Goal: Transaction & Acquisition: Book appointment/travel/reservation

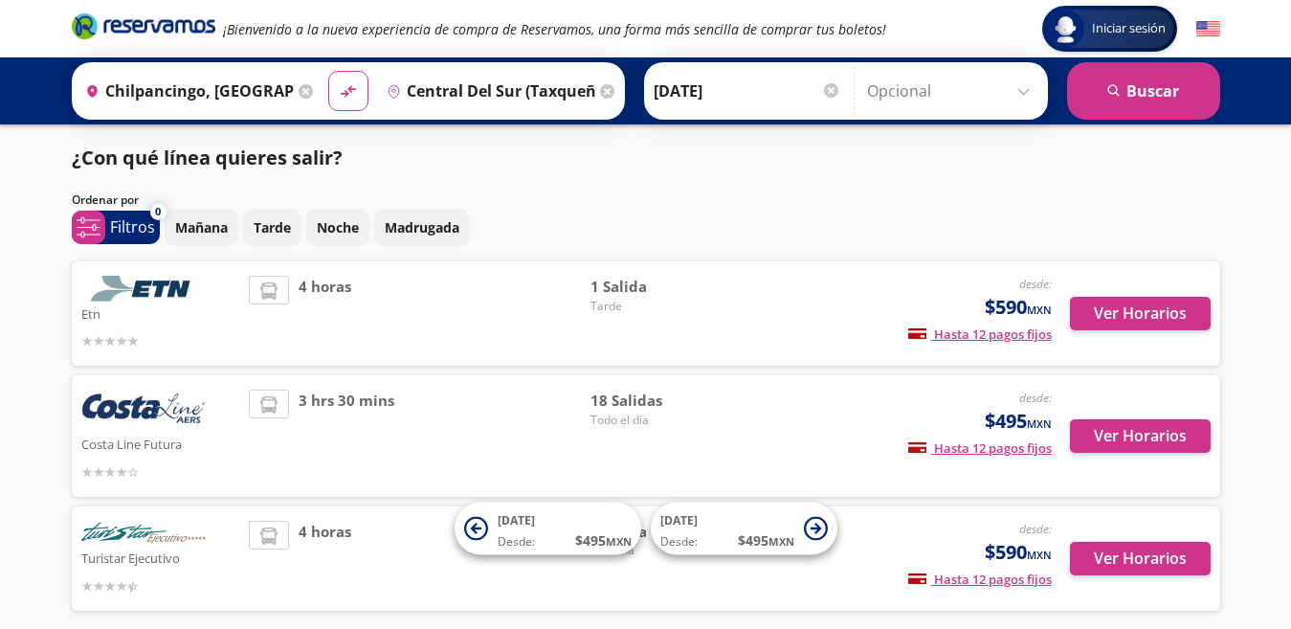
scroll to position [91, 0]
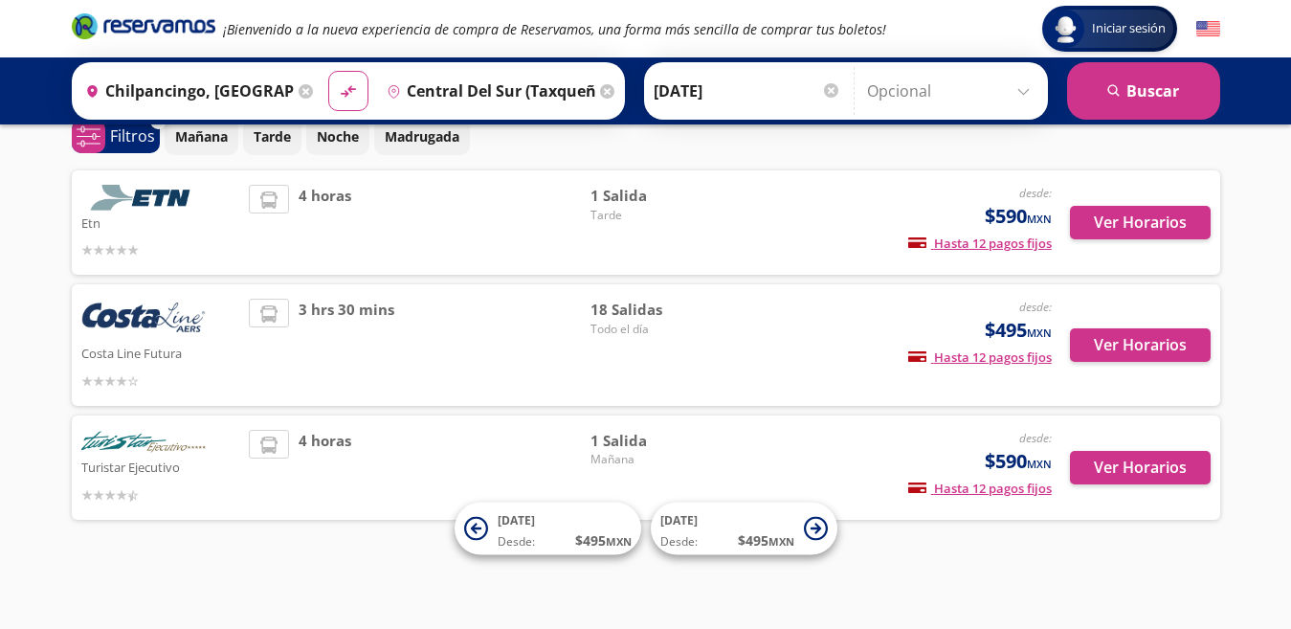
click at [140, 318] on img at bounding box center [143, 320] width 124 height 42
click at [146, 322] on img at bounding box center [143, 320] width 124 height 42
click at [147, 322] on img at bounding box center [143, 320] width 124 height 42
click at [148, 322] on img at bounding box center [143, 320] width 124 height 42
click at [1150, 349] on button "Ver Horarios" at bounding box center [1140, 344] width 141 height 33
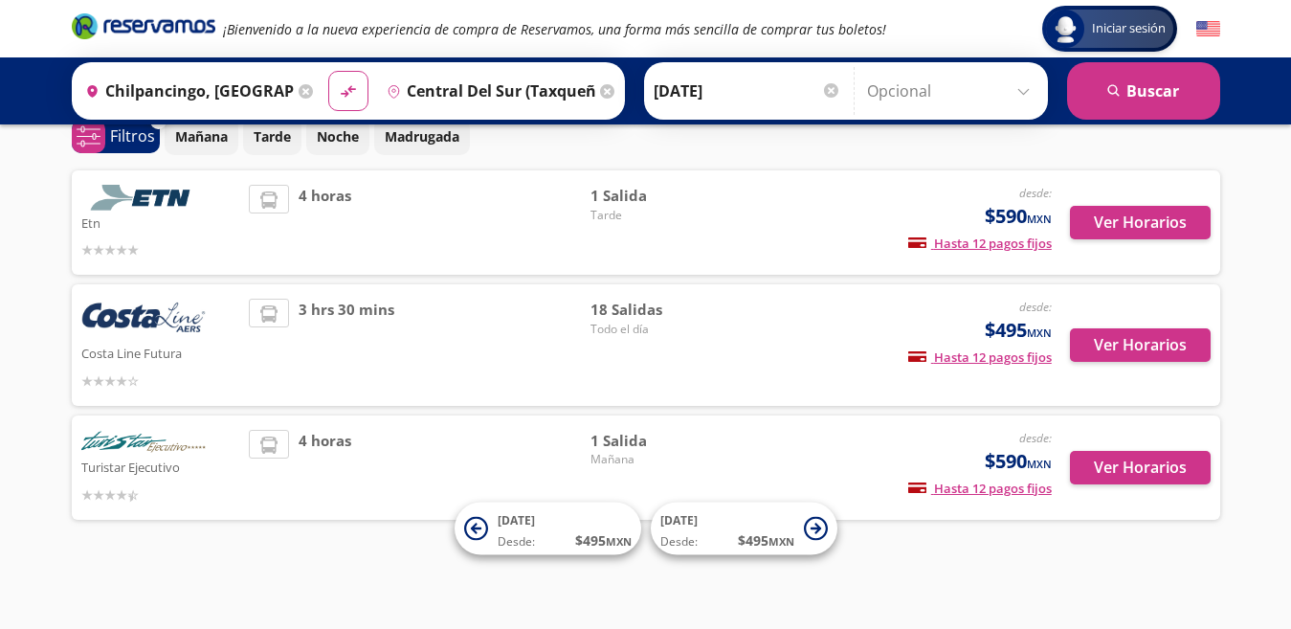
click at [1128, 27] on span "Iniciar sesión" at bounding box center [1128, 28] width 89 height 19
